Goal: Information Seeking & Learning: Learn about a topic

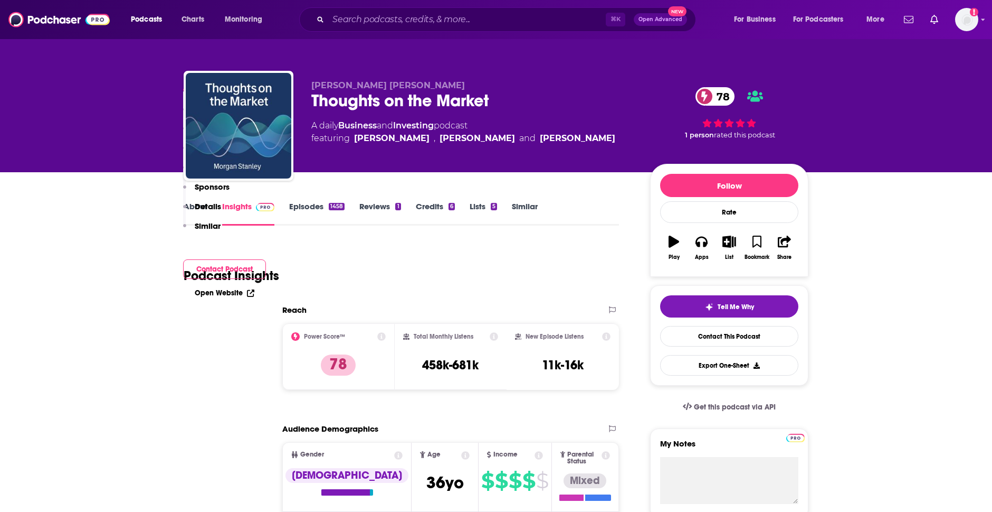
scroll to position [239, 0]
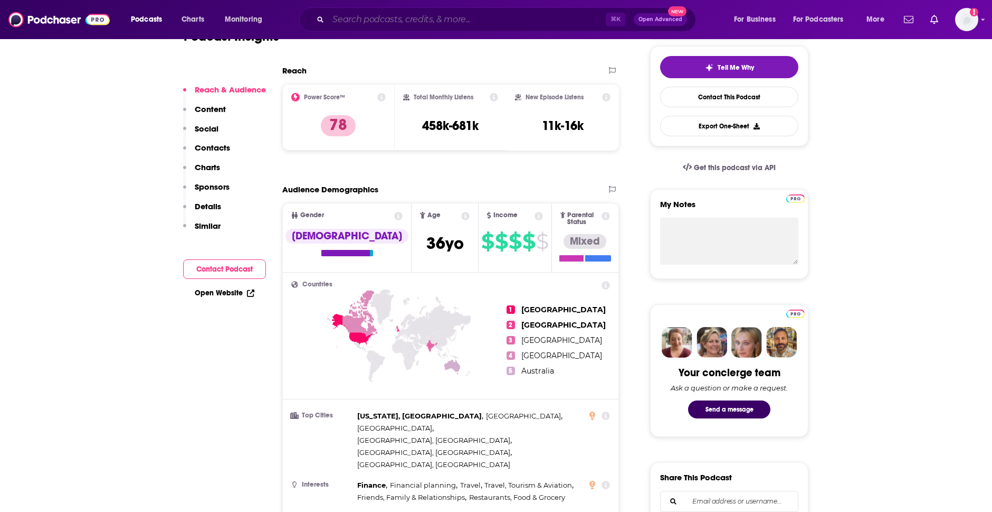
click at [425, 20] on input "Search podcasts, credits, & more..." at bounding box center [467, 19] width 278 height 17
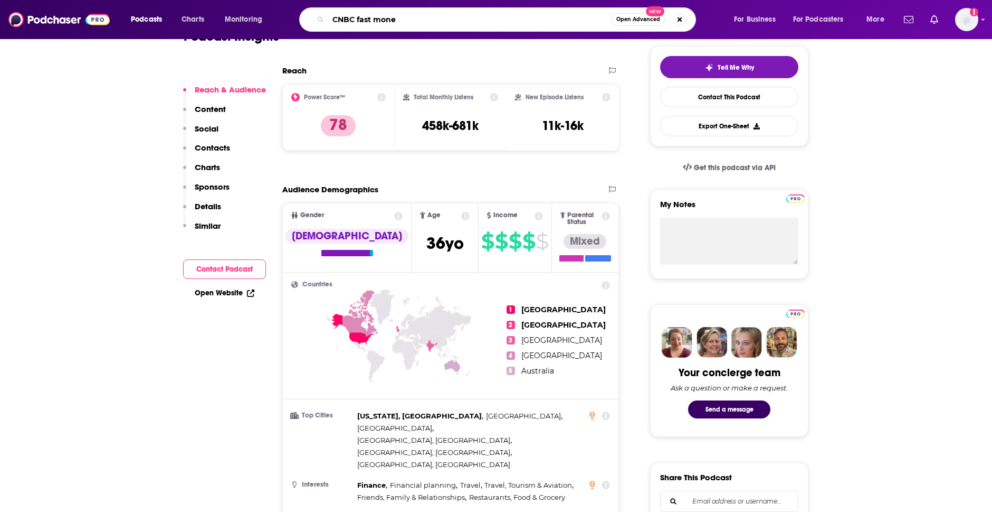
type input "CNBC fast money"
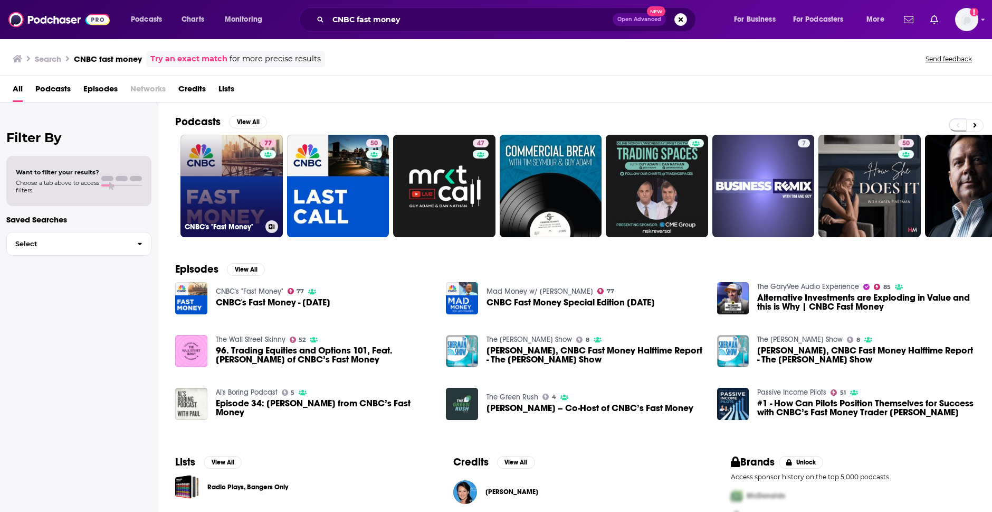
click at [240, 190] on link "77 CNBC's "Fast Money"" at bounding box center [232, 186] width 102 height 102
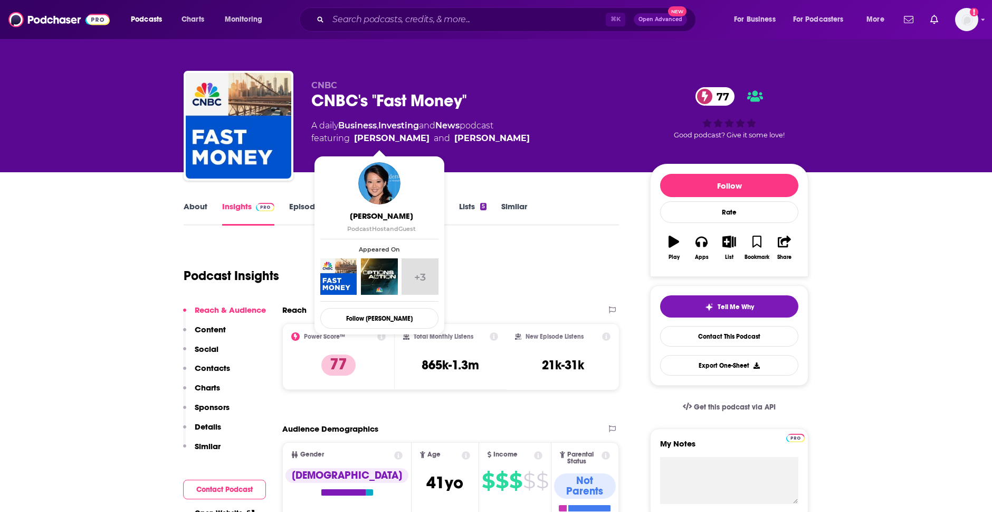
drag, startPoint x: 508, startPoint y: 139, endPoint x: 355, endPoint y: 143, distance: 153.1
click at [355, 143] on div "A daily Business , Investing and News podcast featuring [PERSON_NAME] and [PERS…" at bounding box center [472, 131] width 322 height 25
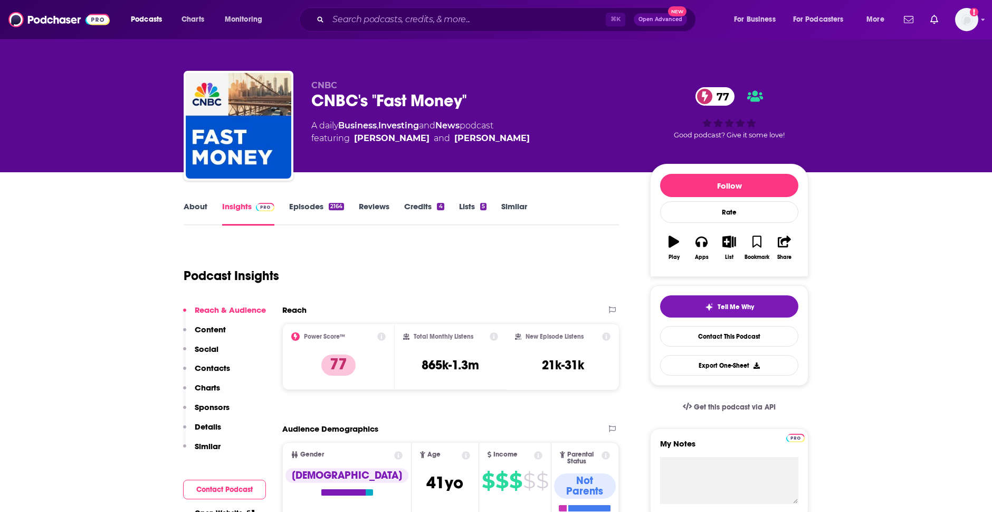
copy span "[PERSON_NAME] and [PERSON_NAME]"
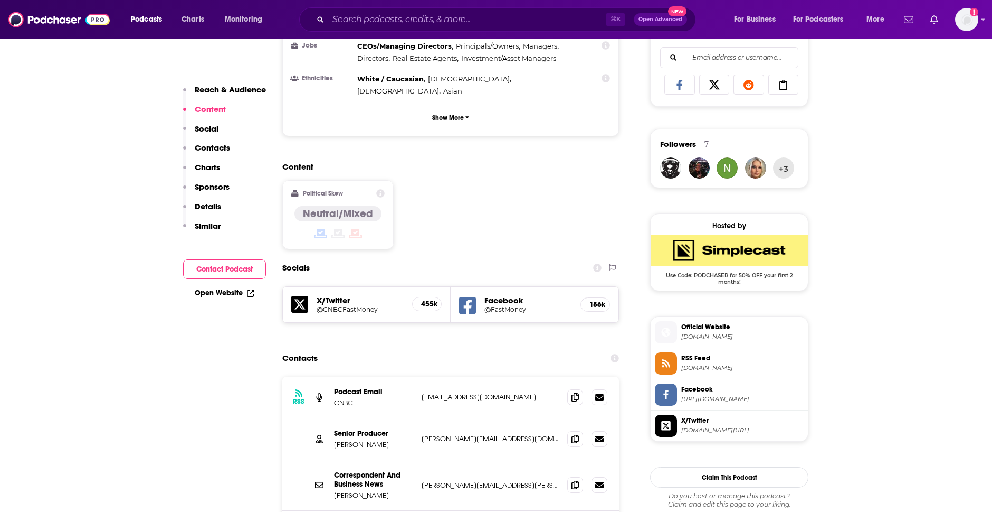
scroll to position [681, 0]
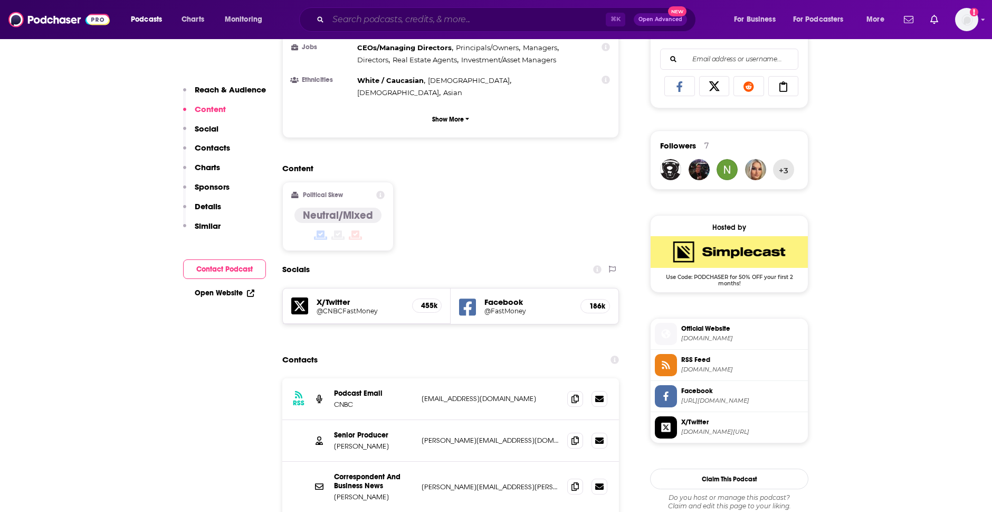
click at [358, 24] on input "Search podcasts, credits, & more..." at bounding box center [467, 19] width 278 height 17
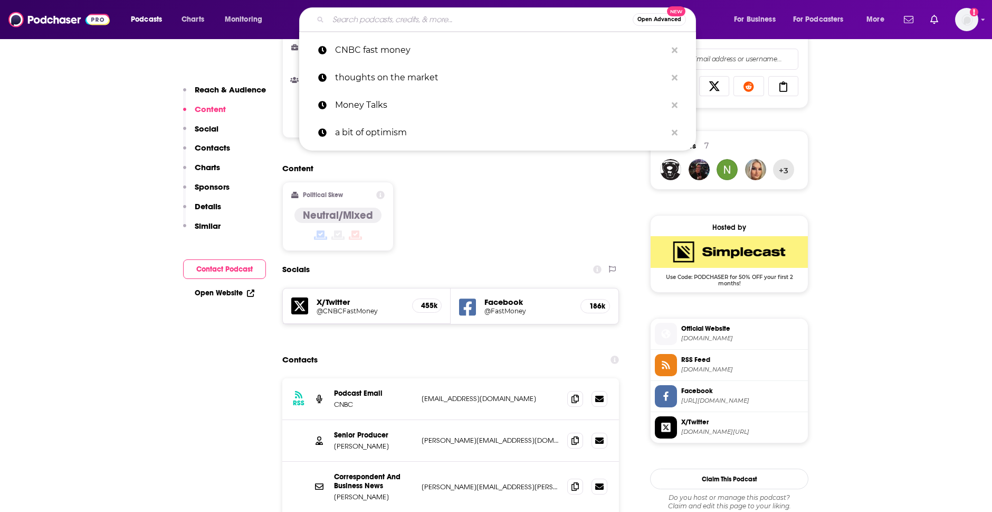
paste input "知行小酒馆"
type input "知行小酒馆"
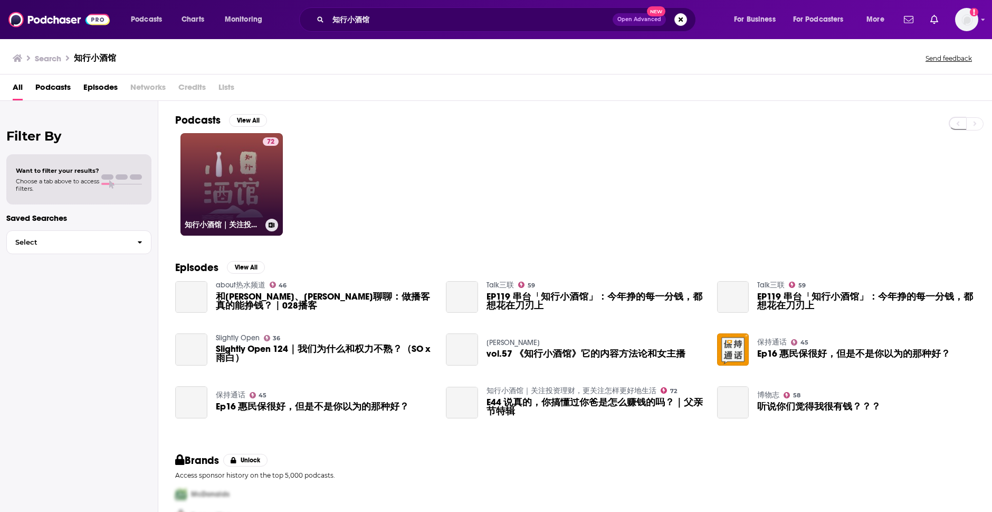
click at [257, 164] on link "72 知行小酒馆｜关注投资理财，更关注怎样更好地生活" at bounding box center [232, 184] width 102 height 102
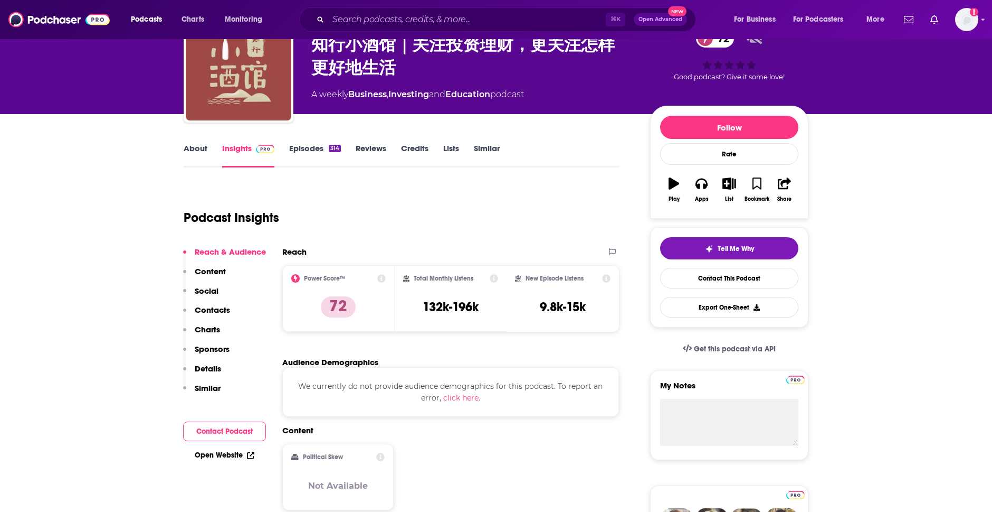
scroll to position [56, 0]
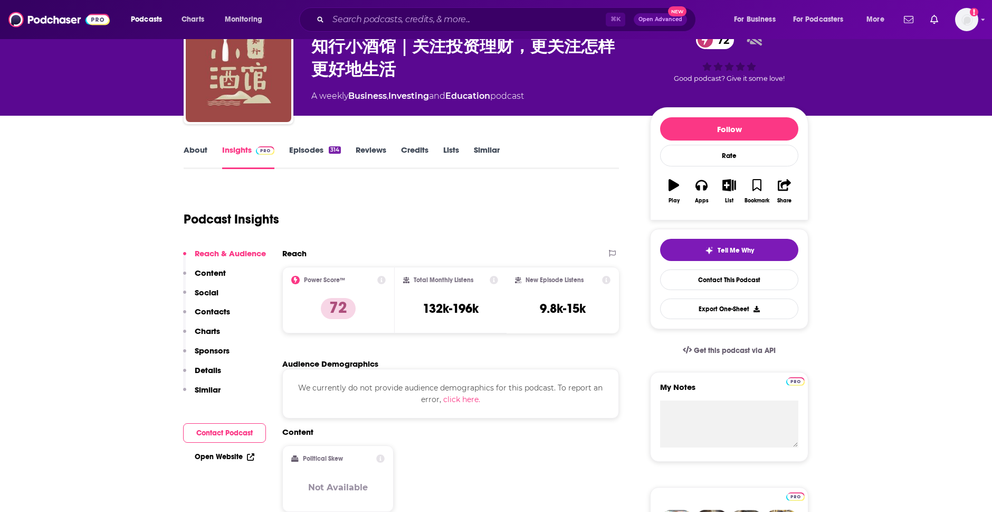
click at [196, 150] on link "About" at bounding box center [196, 157] width 24 height 24
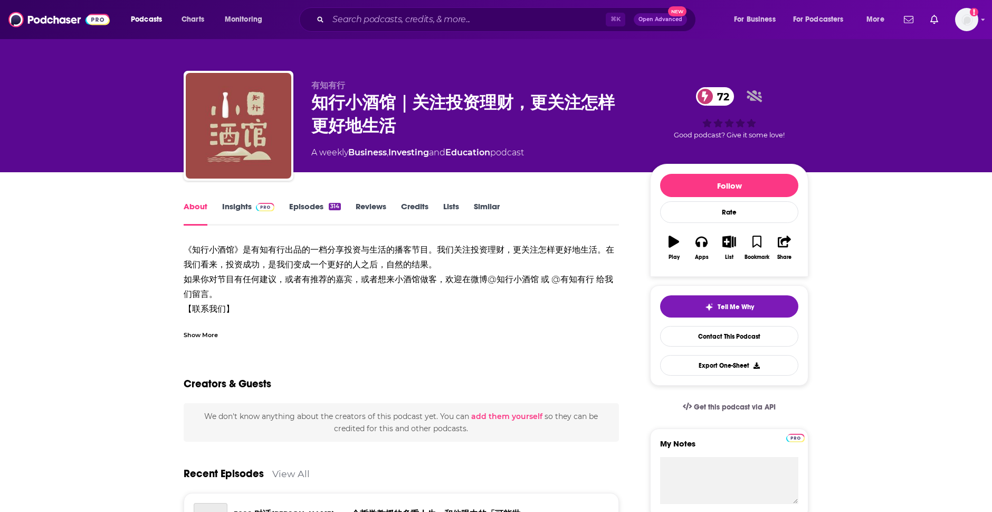
click at [210, 334] on div "Show More" at bounding box center [201, 334] width 34 height 10
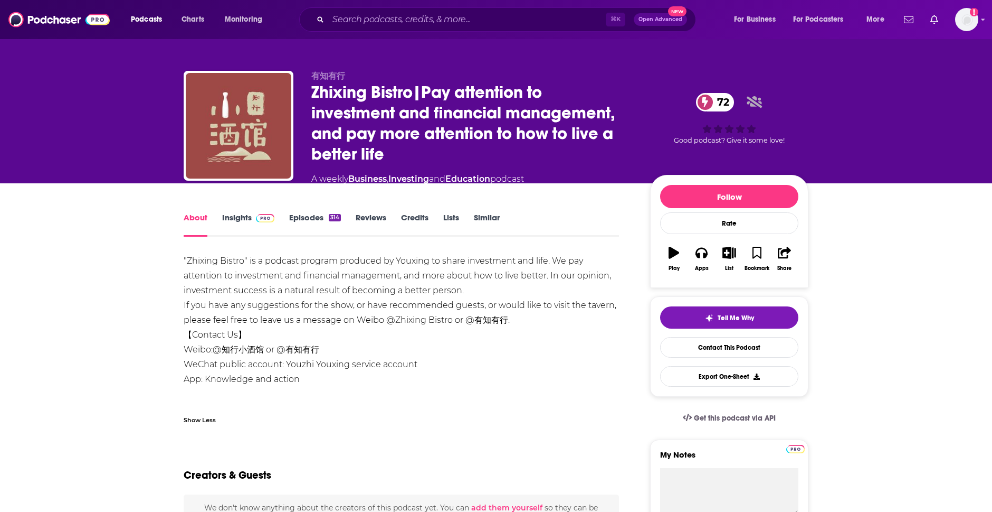
click at [248, 215] on font "Insights" at bounding box center [237, 217] width 30 height 10
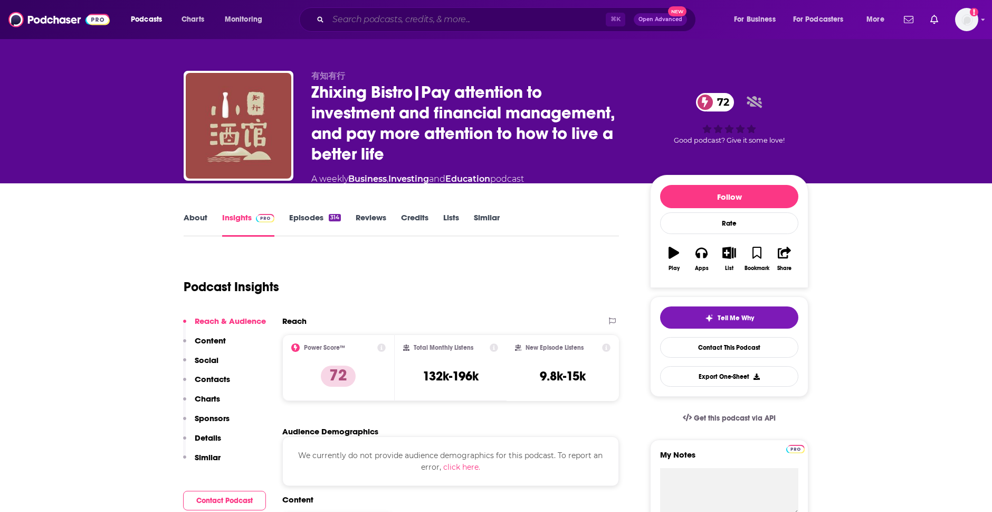
click at [413, 14] on input "Search podcasts, credits, & more..." at bounding box center [467, 19] width 278 height 17
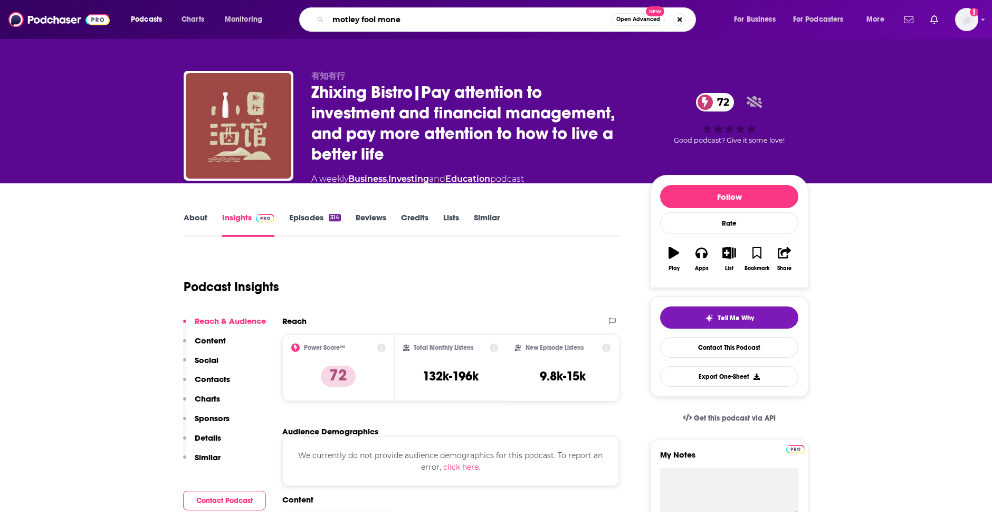
type input "motley fool money"
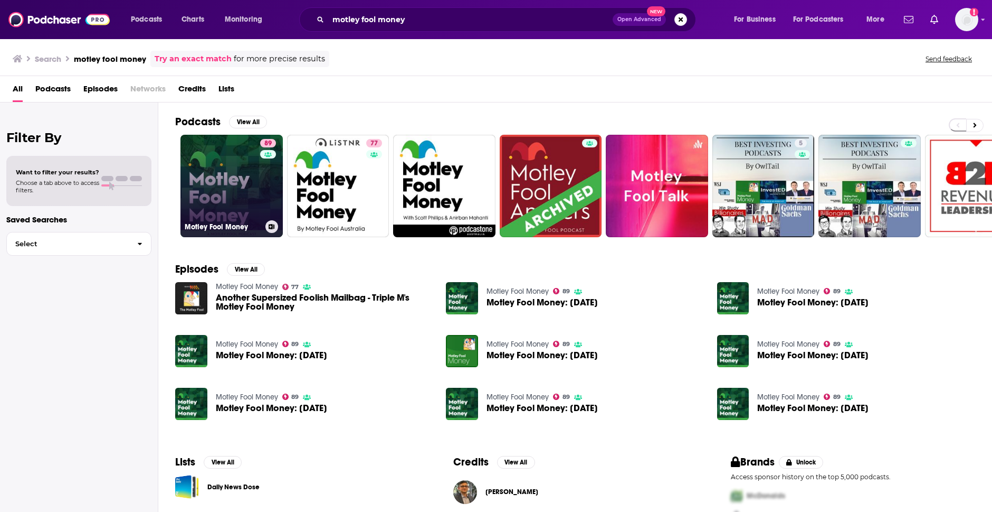
click at [244, 183] on link "89 Motley Fool Money" at bounding box center [232, 186] width 102 height 102
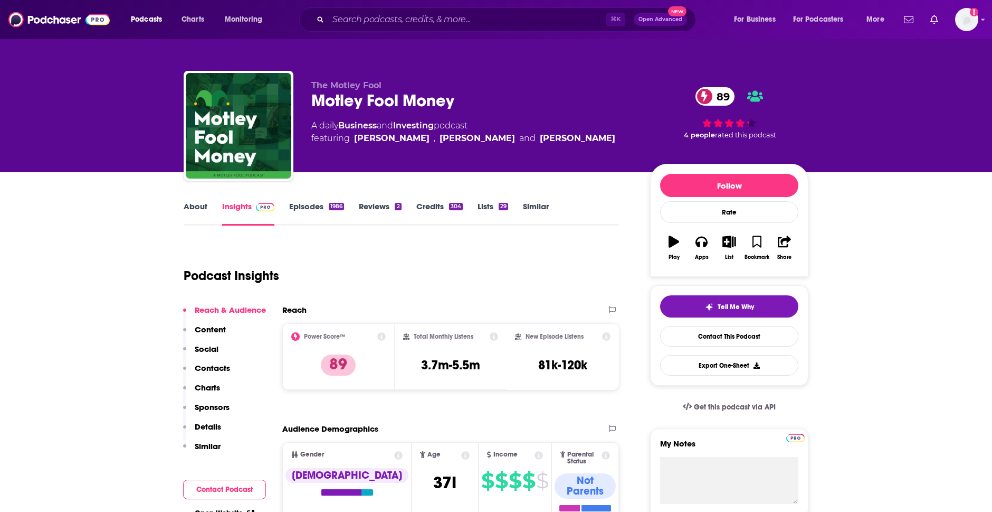
click at [362, 138] on div "[PERSON_NAME]" at bounding box center [391, 138] width 75 height 13
drag, startPoint x: 358, startPoint y: 140, endPoint x: 415, endPoint y: 140, distance: 57.0
click at [416, 141] on div "[PERSON_NAME]" at bounding box center [391, 138] width 75 height 13
drag, startPoint x: 357, startPoint y: 139, endPoint x: 566, endPoint y: 136, distance: 209.1
click at [566, 136] on div "A daily Business and Investing podcast featuring [PERSON_NAME] , [PERSON_NAME] …" at bounding box center [472, 131] width 322 height 25
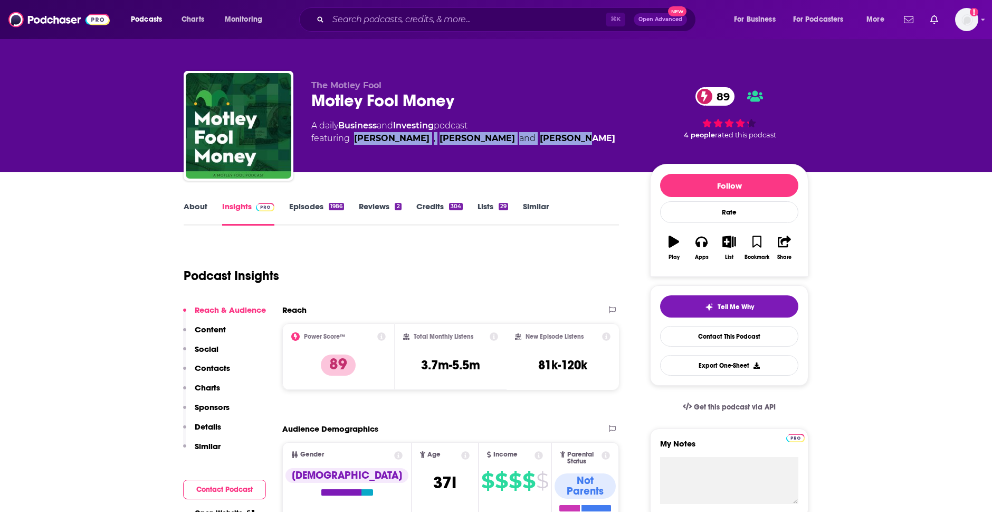
copy span "[PERSON_NAME] , [PERSON_NAME] and [PERSON_NAME]"
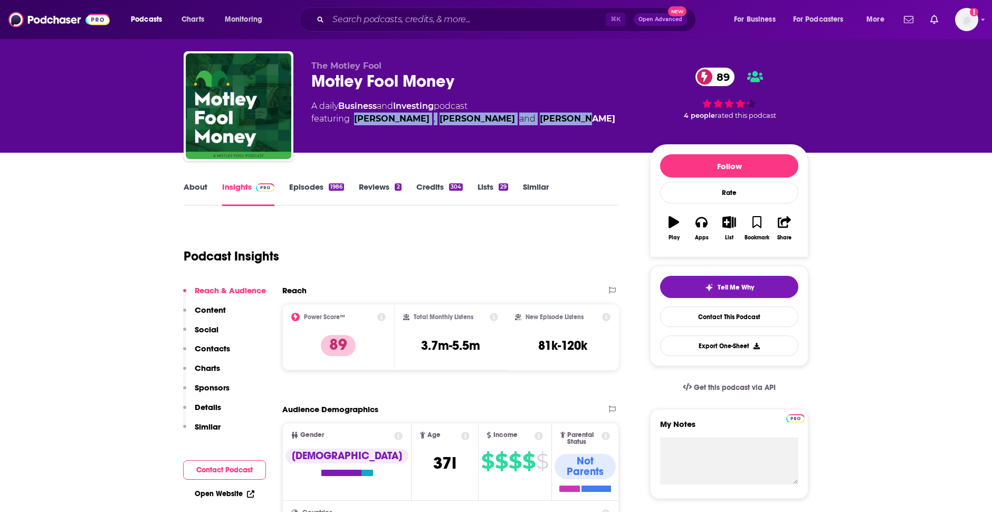
scroll to position [30, 0]
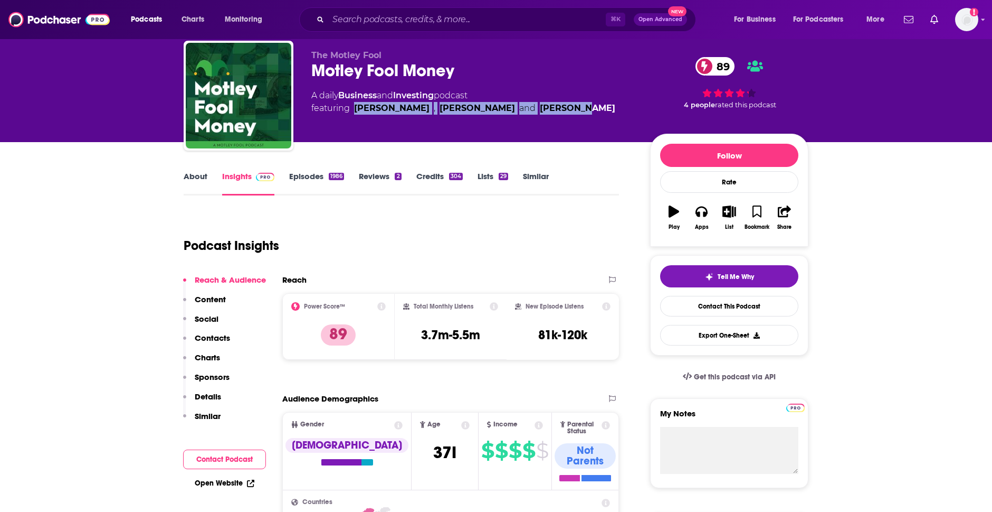
click at [203, 183] on link "About" at bounding box center [196, 183] width 24 height 24
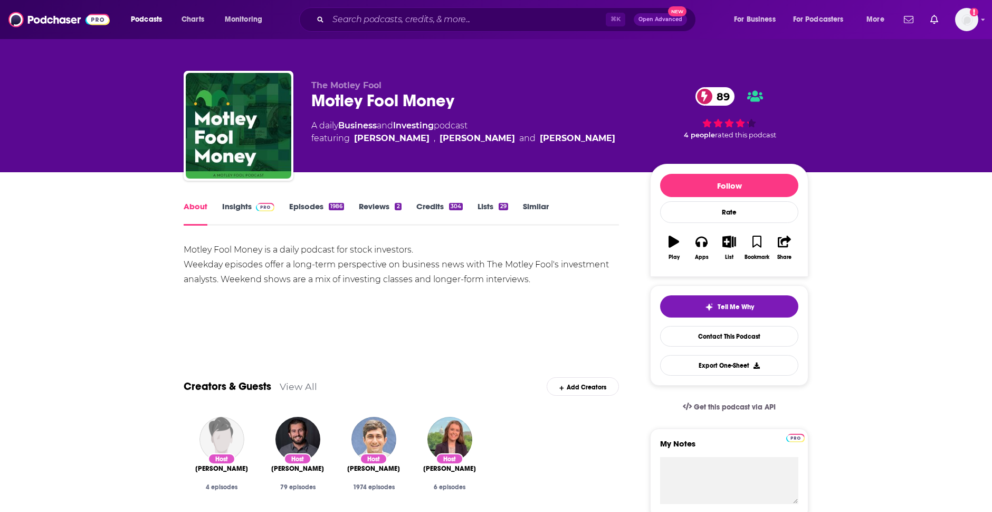
click at [363, 433] on img "Ricky Mulvey" at bounding box center [374, 439] width 45 height 45
click at [249, 217] on link "Insights" at bounding box center [248, 213] width 52 height 24
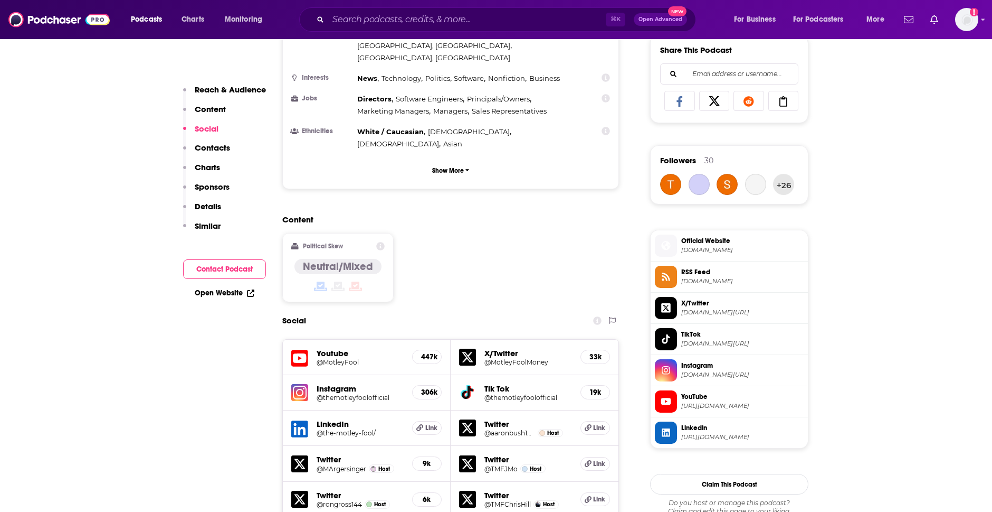
scroll to position [802, 0]
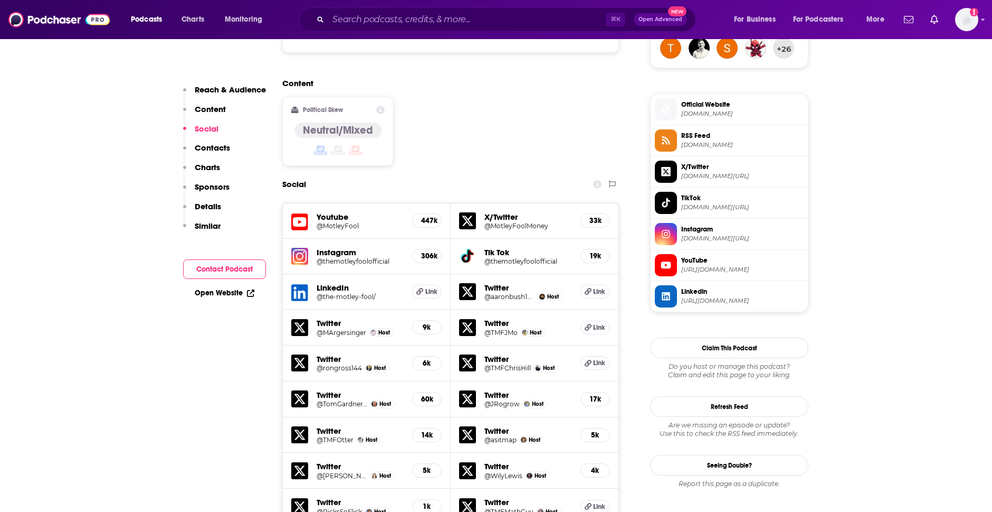
click at [352, 292] on h5 "@the-motley-fool/" at bounding box center [360, 296] width 87 height 8
click at [335, 247] on h5 "Instagram" at bounding box center [360, 252] width 87 height 10
click at [299, 248] on img at bounding box center [299, 256] width 17 height 17
click at [394, 33] on div "Podcasts Charts Monitoring ⌘ K Open Advanced New For Business For Podcasters Mo…" at bounding box center [496, 19] width 992 height 39
click at [398, 23] on input "Search podcasts, credits, & more..." at bounding box center [467, 19] width 278 height 17
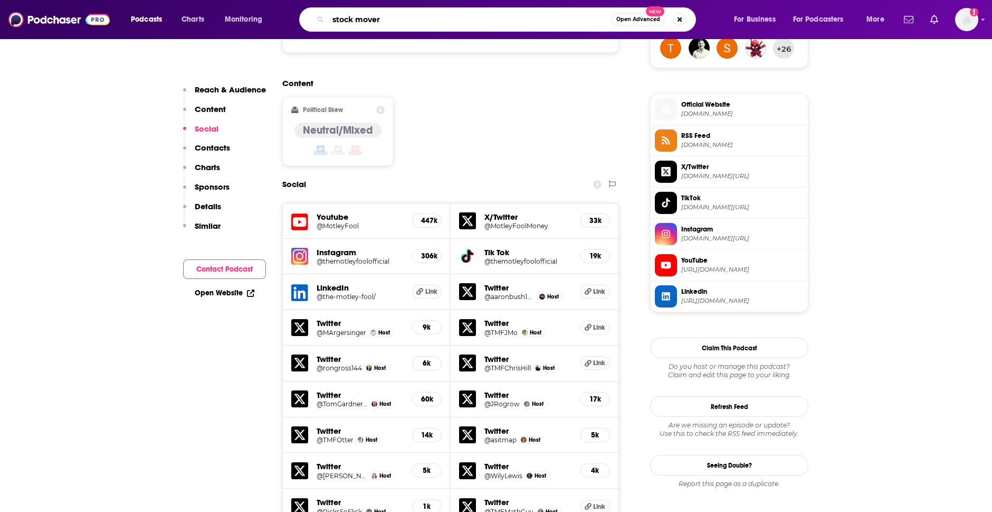
type input "stock movers"
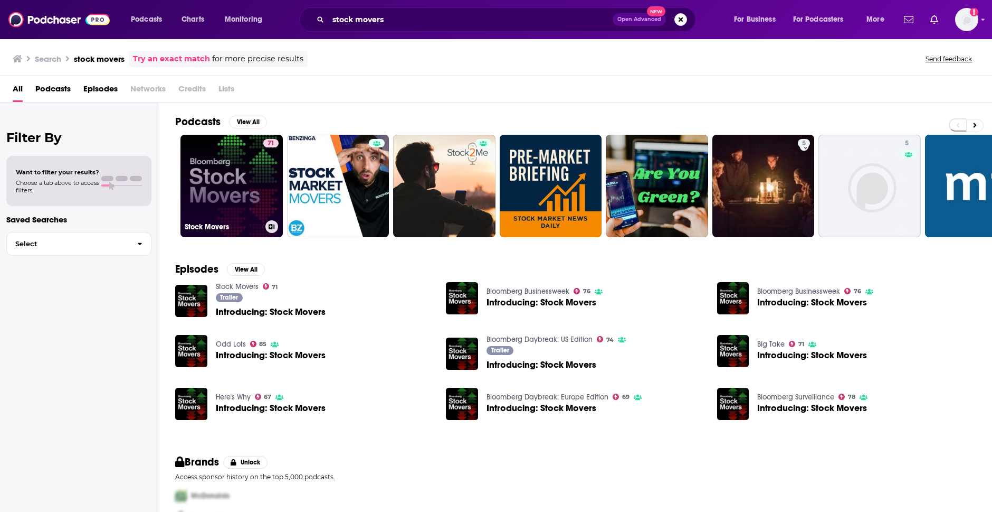
click at [242, 199] on link "71 Stock Movers" at bounding box center [232, 186] width 102 height 102
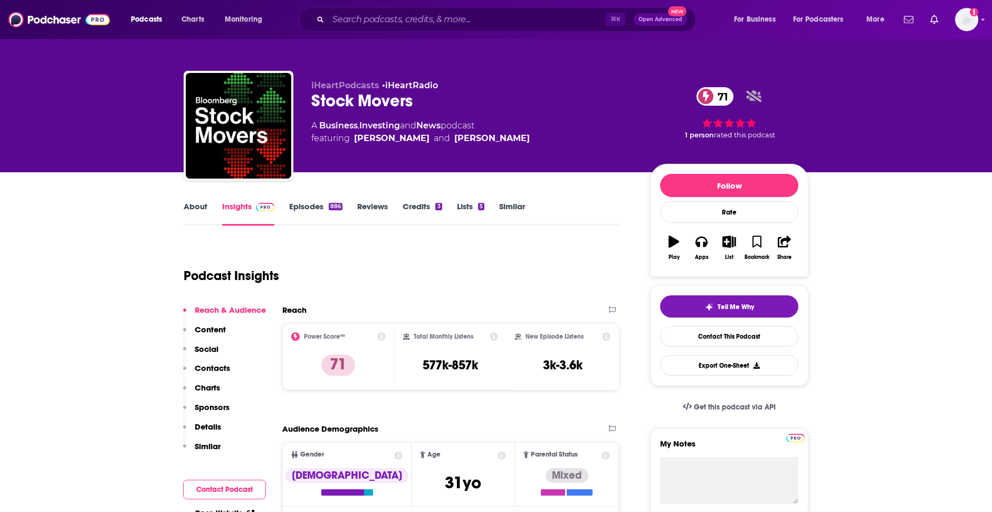
click at [187, 213] on link "About" at bounding box center [196, 213] width 24 height 24
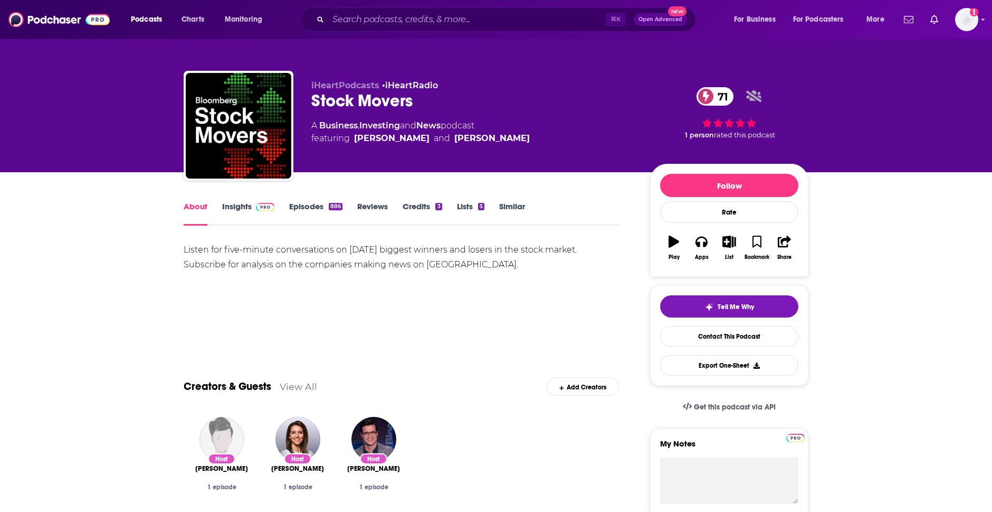
click at [243, 205] on font "Insights" at bounding box center [237, 206] width 30 height 10
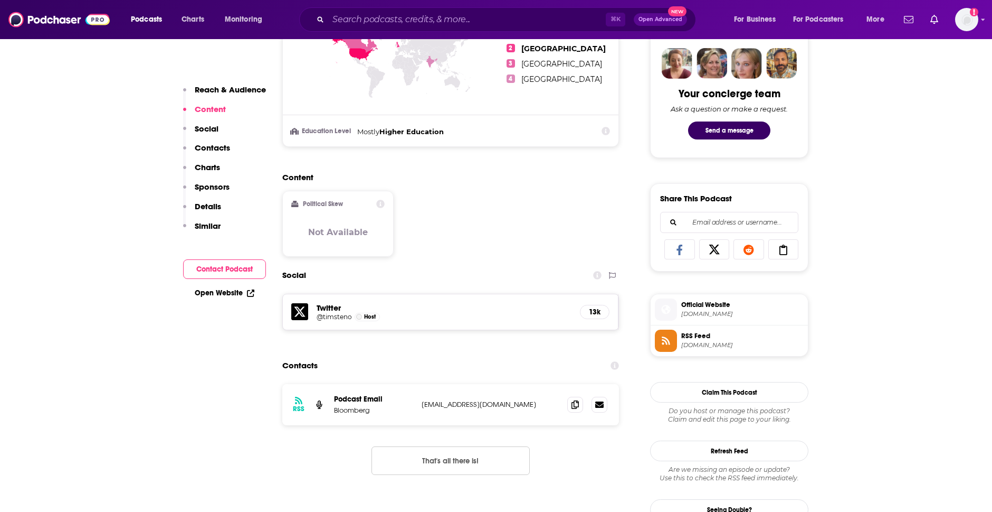
scroll to position [560, 0]
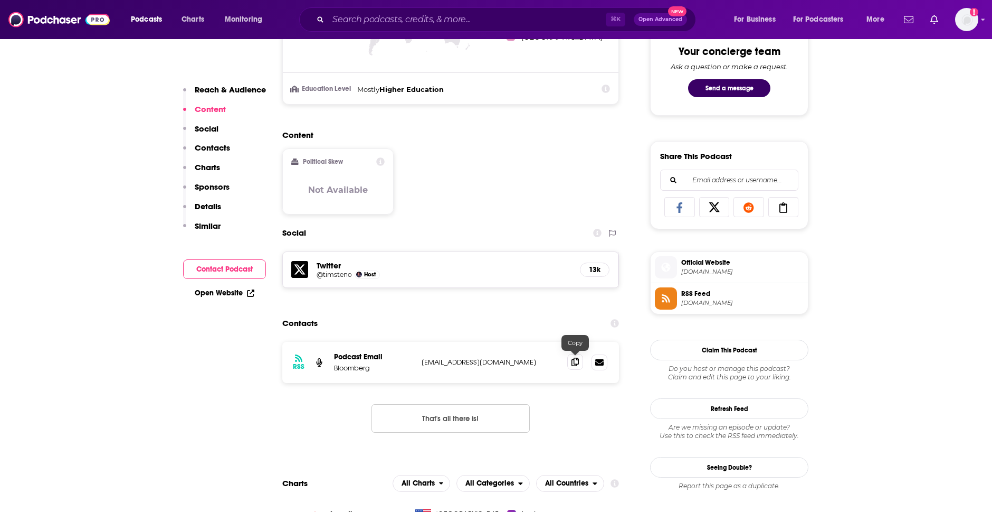
click at [573, 359] on icon at bounding box center [575, 361] width 7 height 8
click at [334, 25] on input "Search podcasts, credits, & more..." at bounding box center [467, 19] width 278 height 17
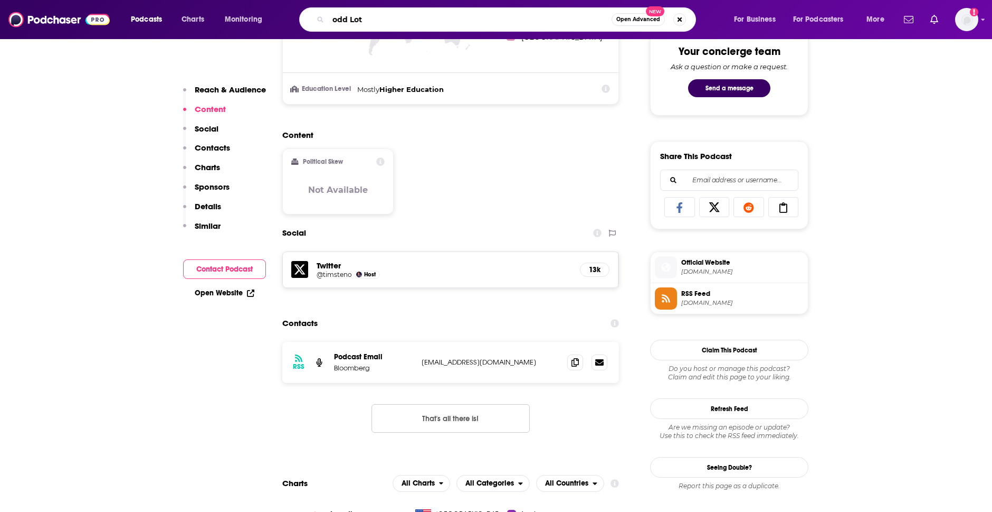
type input "odd Lots"
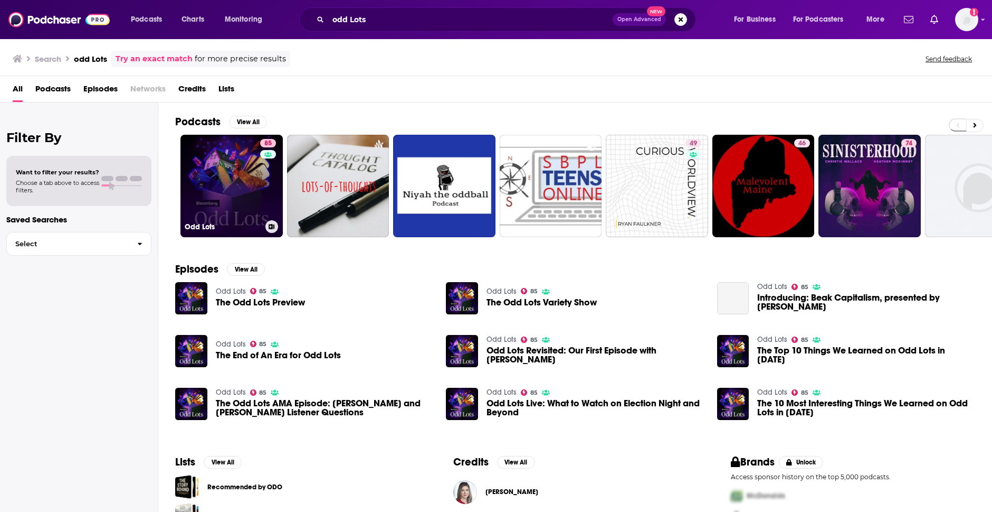
click at [240, 184] on link "85 Odd Lots" at bounding box center [232, 186] width 102 height 102
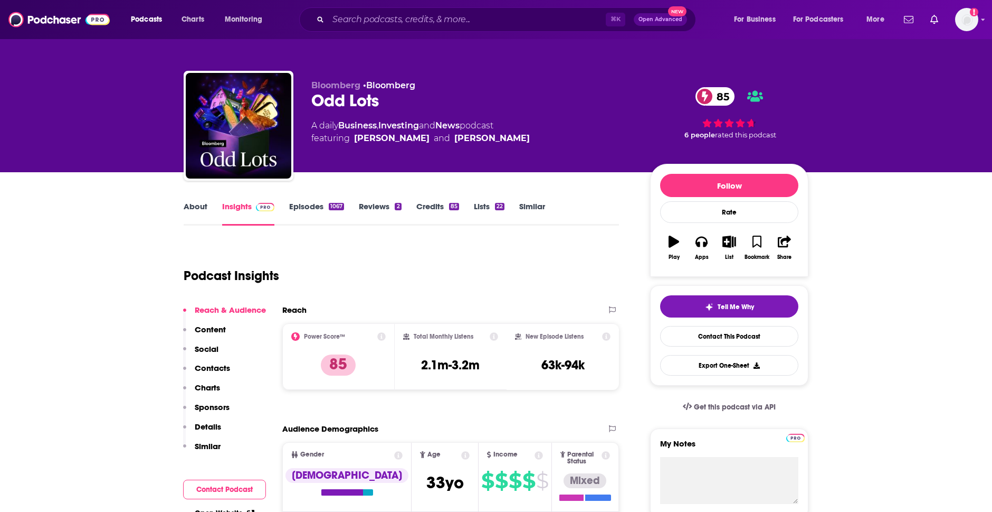
click at [188, 207] on font "About" at bounding box center [196, 206] width 24 height 10
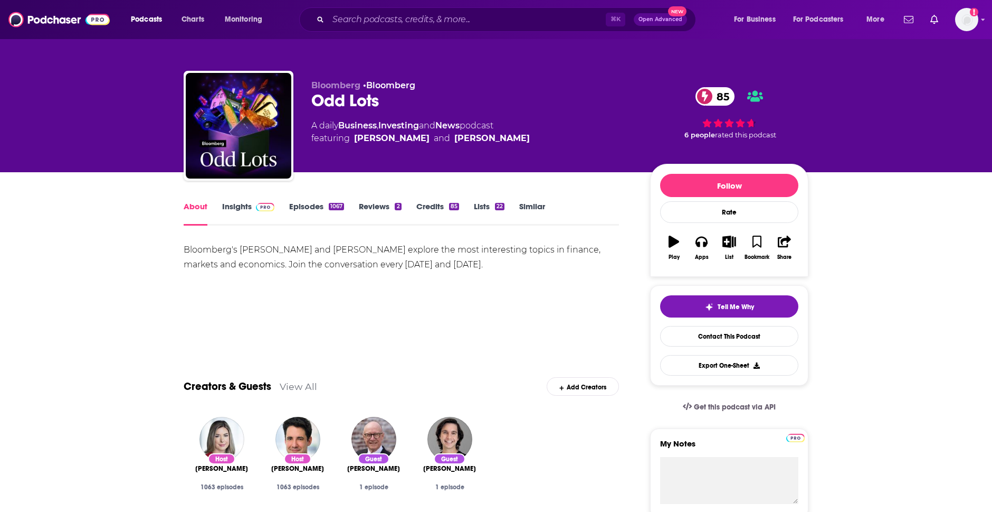
click at [258, 210] on img at bounding box center [265, 207] width 18 height 8
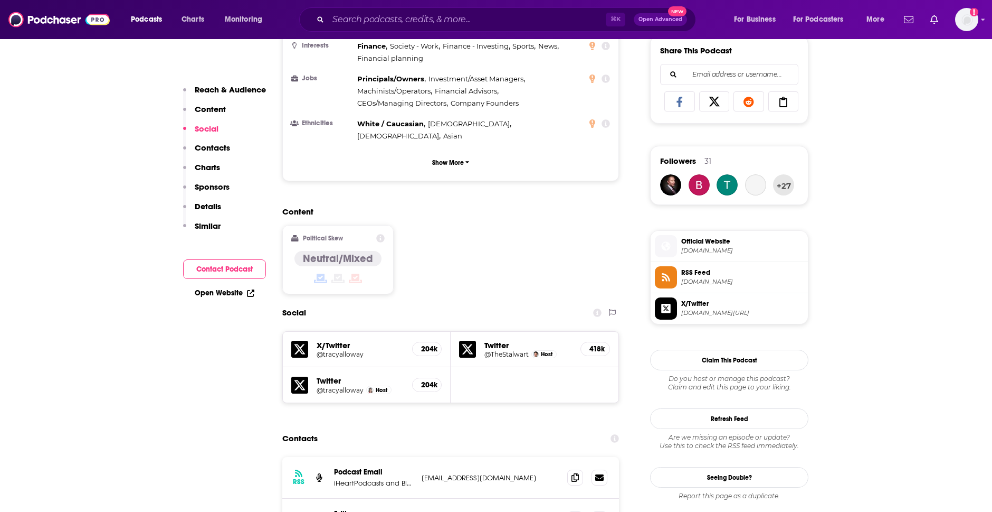
scroll to position [734, 0]
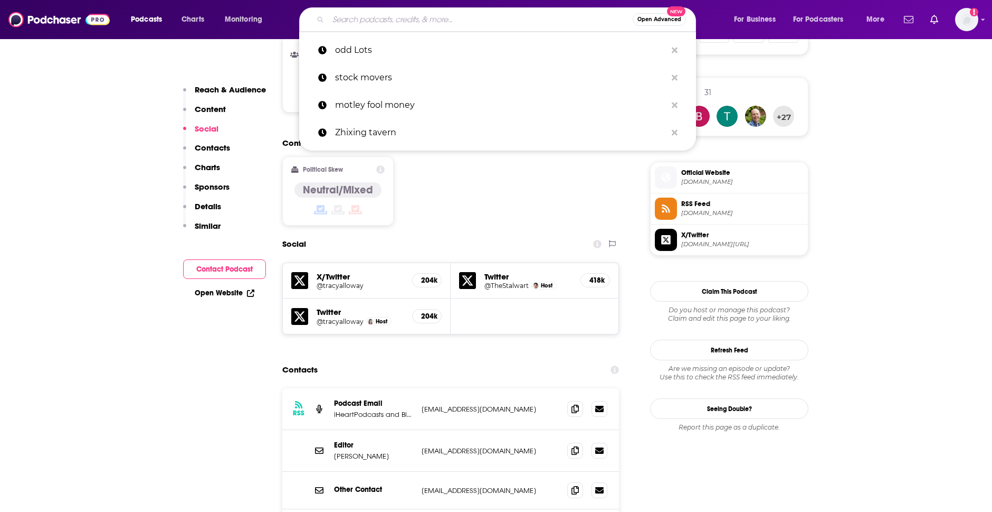
click at [345, 11] on input "Search podcasts, credits, & more..." at bounding box center [480, 19] width 305 height 17
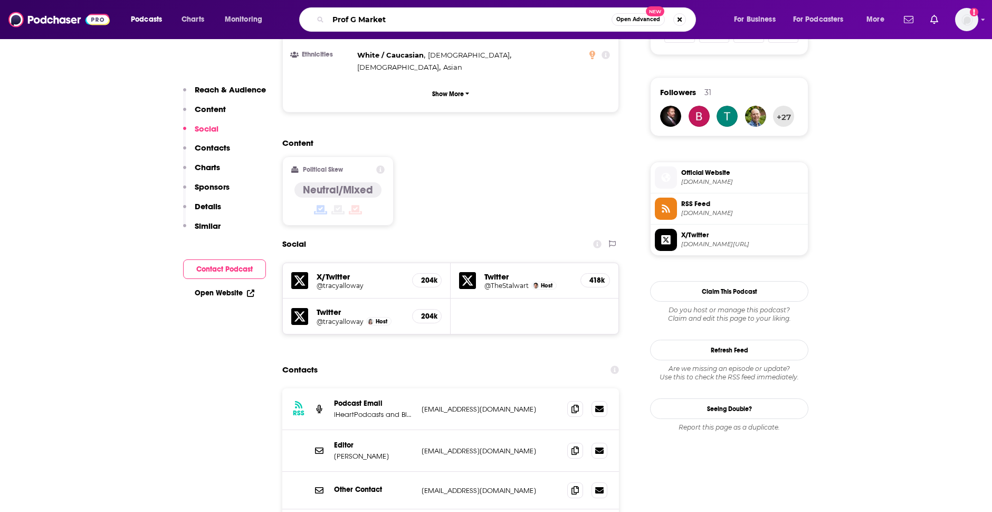
type input "Prof G Markets"
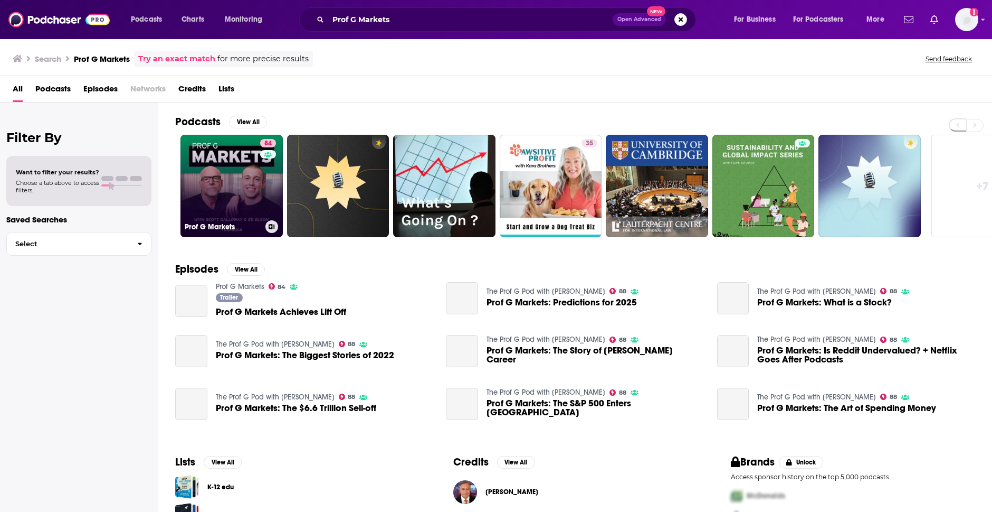
click at [247, 182] on link "84 Prof G Markets" at bounding box center [232, 186] width 102 height 102
